Goal: Check status: Check status

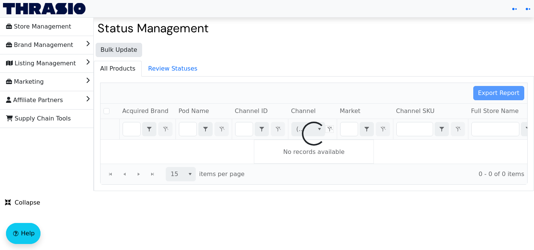
checkbox input "false"
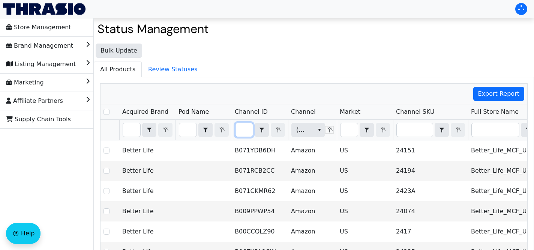
click at [241, 130] on input "Filter" at bounding box center [243, 129] width 17 height 13
type input "B0CCNYCWYK"
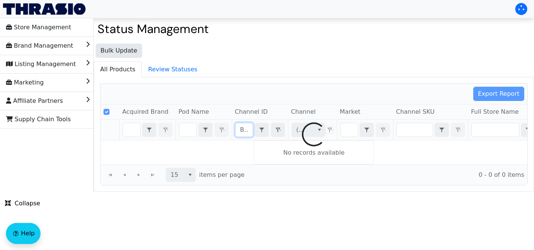
checkbox input "true"
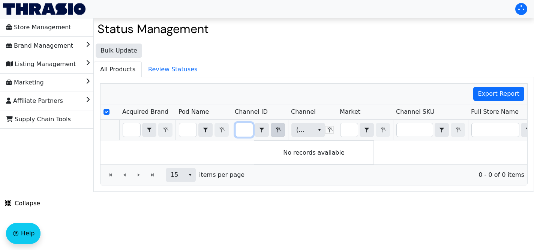
type input "B0CCNYCWYKv"
click at [278, 131] on icon "Filter" at bounding box center [277, 130] width 9 height 6
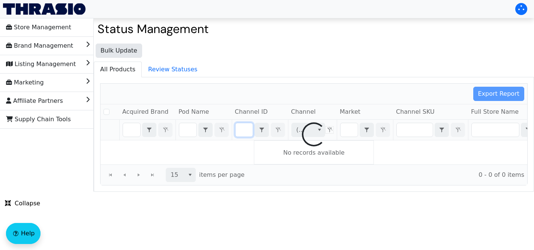
checkbox input "false"
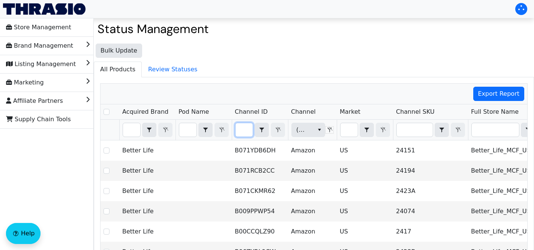
type input "B0CCNYCWYK"
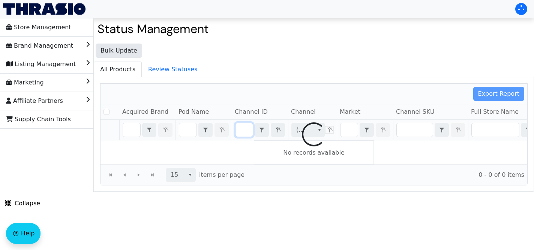
checkbox input "false"
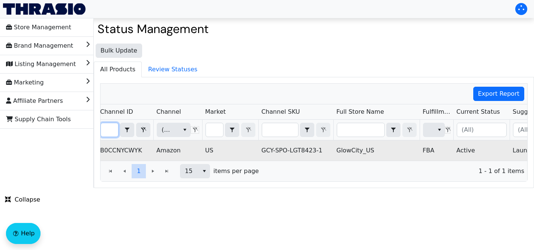
scroll to position [0, 0]
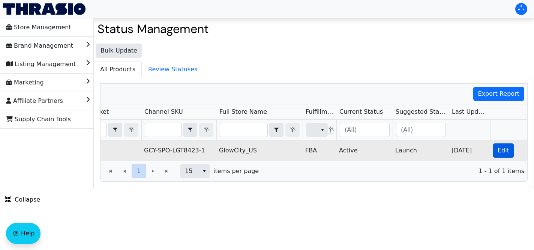
type input "B0CCNYCWYK"
click at [504, 149] on span "Edit" at bounding box center [503, 150] width 12 height 9
checkbox input "true"
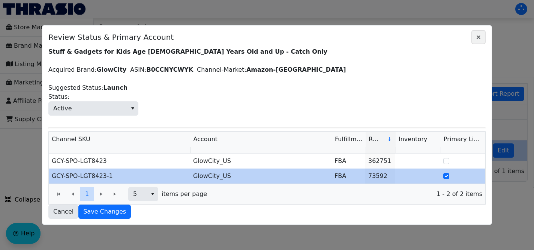
click at [475, 36] on icon "Close" at bounding box center [478, 37] width 9 height 6
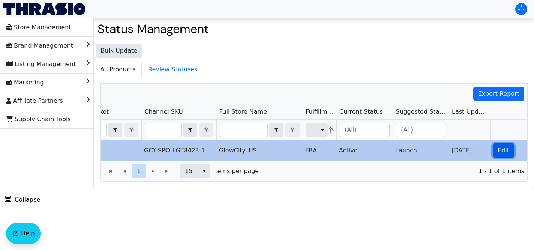
click at [501, 151] on span "Edit" at bounding box center [503, 150] width 12 height 9
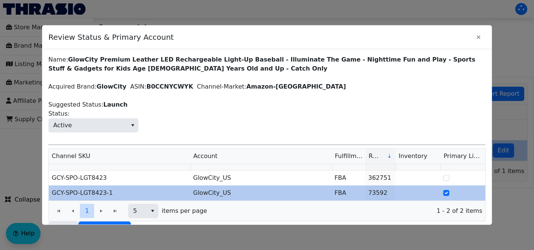
scroll to position [17, 0]
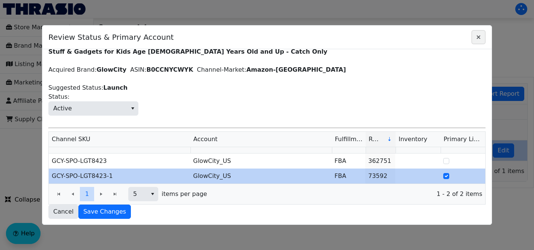
click at [476, 42] on button "Close" at bounding box center [478, 37] width 14 height 14
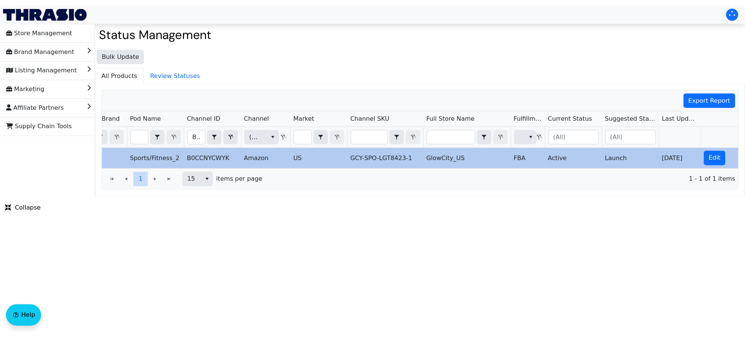
scroll to position [0, 40]
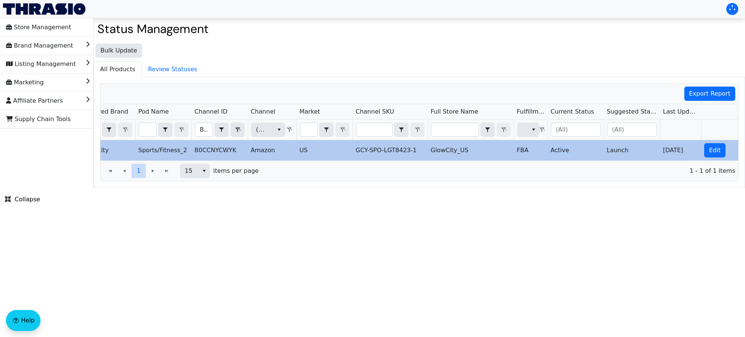
drag, startPoint x: 569, startPoint y: 154, endPoint x: 552, endPoint y: 153, distance: 17.3
click at [533, 153] on td "Active" at bounding box center [576, 150] width 56 height 20
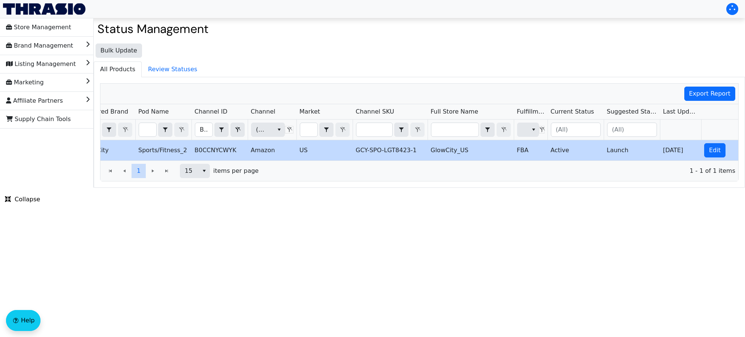
click at [533, 184] on div "Export Report Acquired Brand Pod Name Channel ID Channel Market Channel SKU Ful…" at bounding box center [419, 132] width 651 height 111
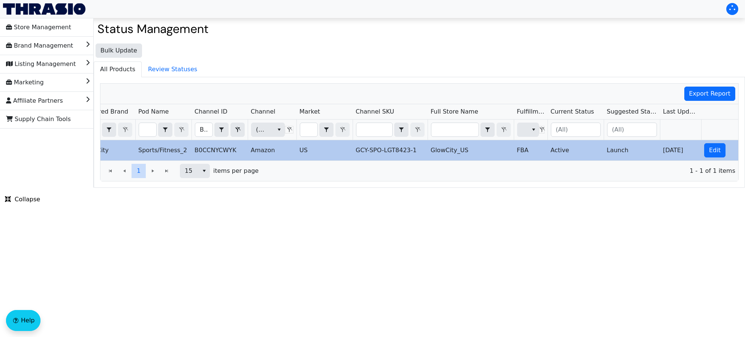
drag, startPoint x: 552, startPoint y: 151, endPoint x: 568, endPoint y: 150, distance: 15.9
click at [533, 150] on td "Active" at bounding box center [576, 150] width 56 height 20
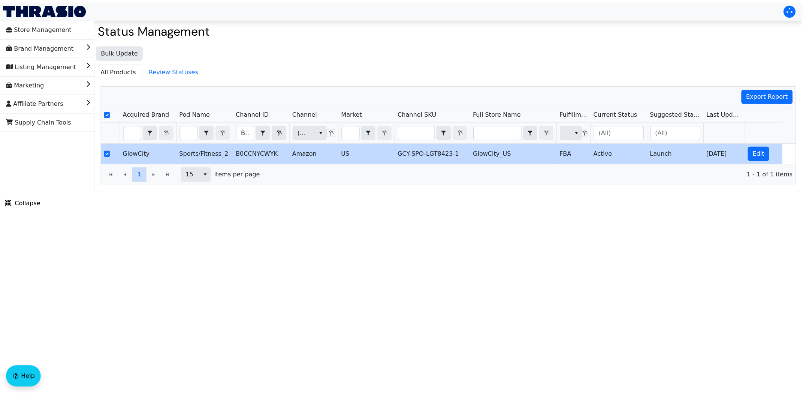
scroll to position [0, 0]
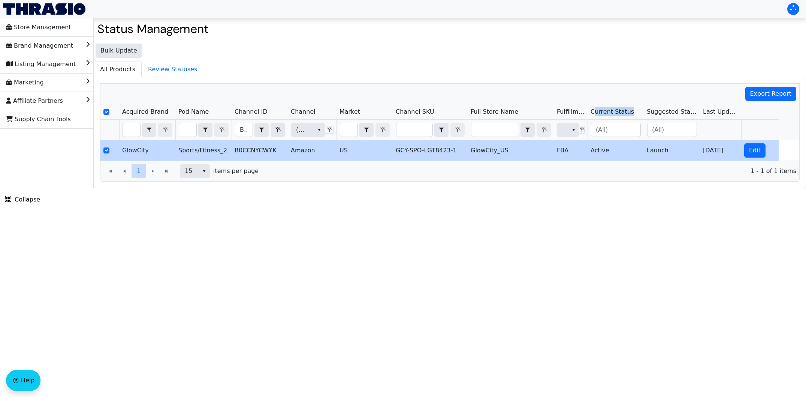
drag, startPoint x: 636, startPoint y: 111, endPoint x: 596, endPoint y: 112, distance: 40.1
click at [533, 112] on span "Current Status" at bounding box center [616, 111] width 56 height 15
click at [533, 108] on span "Current Status" at bounding box center [606, 111] width 31 height 9
click at [533, 183] on div "Export Report Acquired Brand Pod Name Channel ID Channel Market Channel SKU Ful…" at bounding box center [450, 132] width 712 height 111
